Goal: Task Accomplishment & Management: Manage account settings

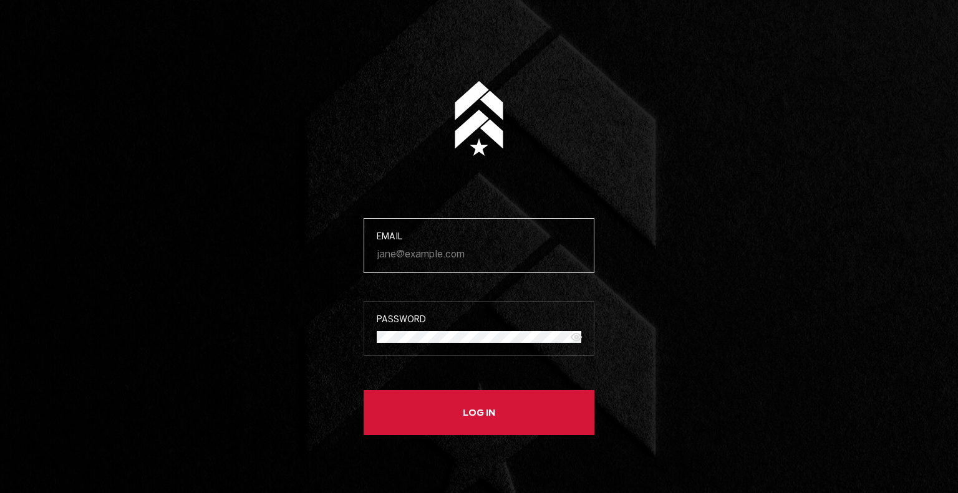
click at [464, 250] on input "Email" at bounding box center [479, 254] width 205 height 12
type input "[PERSON_NAME][EMAIL_ADDRESS][DOMAIN_NAME]"
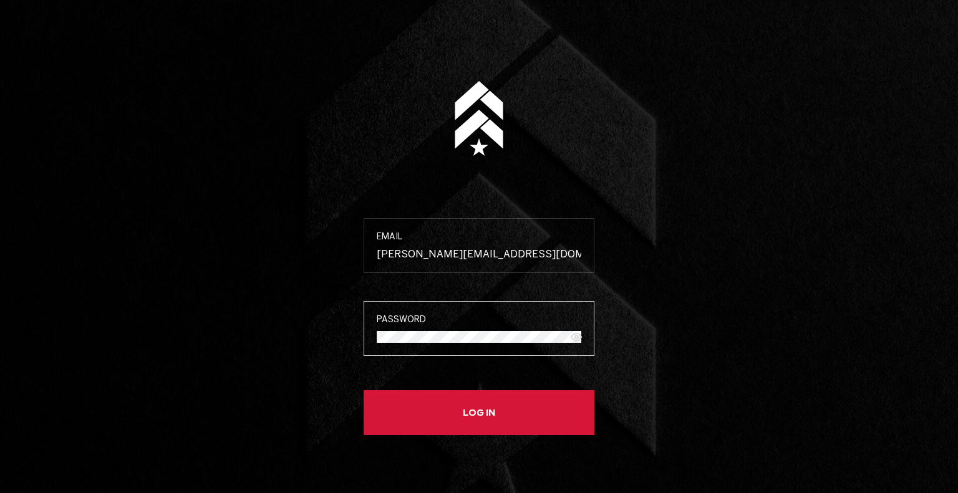
click at [364, 390] on button "Log in" at bounding box center [479, 412] width 231 height 45
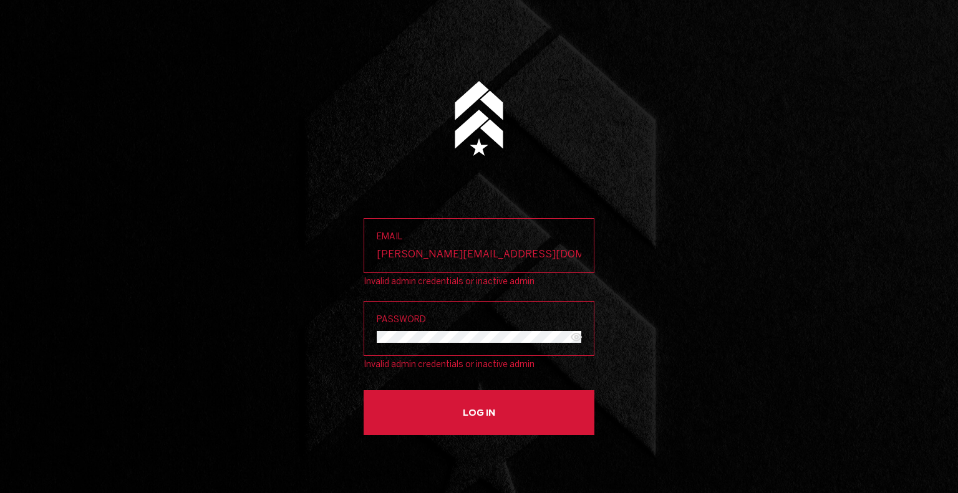
click at [364, 390] on button "Log in" at bounding box center [479, 412] width 231 height 45
click at [668, 345] on main "Email [PERSON_NAME][EMAIL_ADDRESS][DOMAIN_NAME] Invalid credentials Password In…" at bounding box center [479, 246] width 958 height 493
click at [364, 390] on button "Log in" at bounding box center [479, 412] width 231 height 45
click at [357, 345] on form "Email [PERSON_NAME][EMAIL_ADDRESS][DOMAIN_NAME] Invalid credentials Password In…" at bounding box center [479, 246] width 281 height 493
click at [364, 390] on button "Log in" at bounding box center [479, 412] width 231 height 45
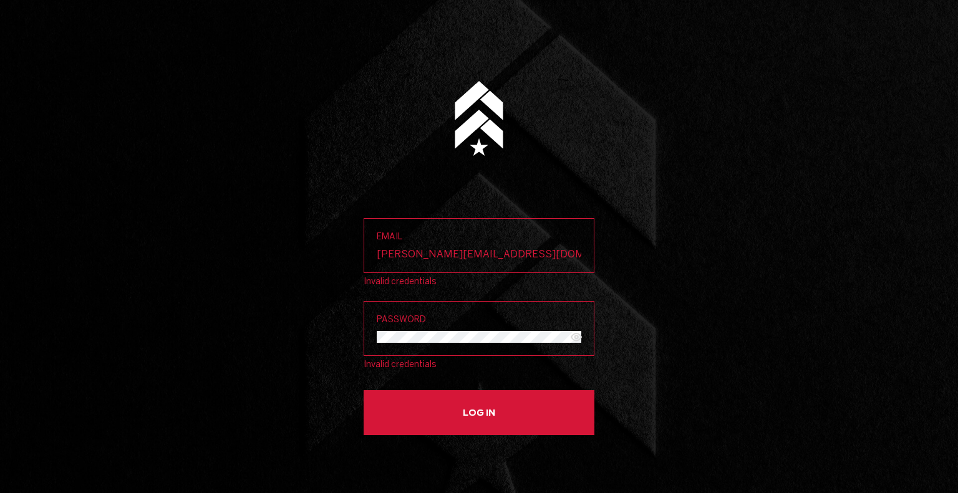
click at [656, 341] on main "Email [PERSON_NAME][EMAIL_ADDRESS][DOMAIN_NAME] Invalid credentials Password In…" at bounding box center [479, 246] width 958 height 493
